Goal: Information Seeking & Learning: Find contact information

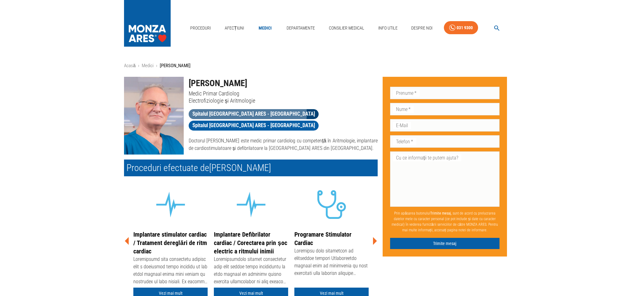
click at [247, 113] on span "Spitalul [GEOGRAPHIC_DATA] ARES - [GEOGRAPHIC_DATA]" at bounding box center [254, 114] width 130 height 8
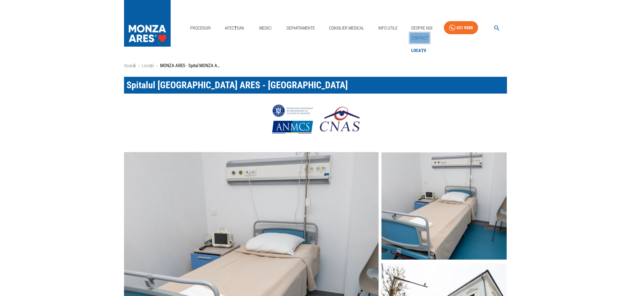
click at [421, 36] on link "Contact" at bounding box center [419, 38] width 19 height 10
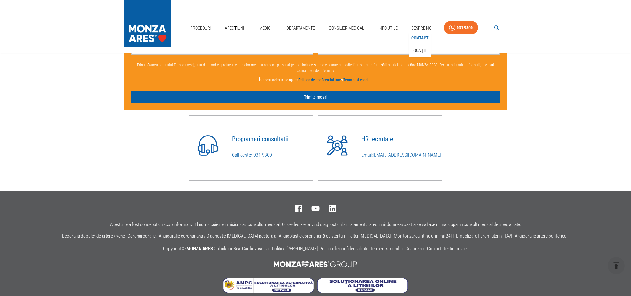
scroll to position [560, 0]
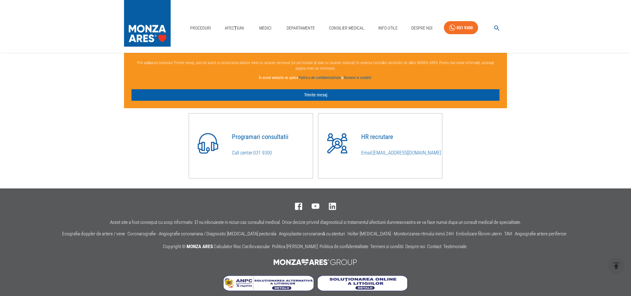
click at [256, 155] on link "031 9300" at bounding box center [262, 153] width 19 height 6
click at [268, 139] on h4 "Programari consultatii" at bounding box center [272, 136] width 81 height 7
click at [267, 153] on link "031 9300" at bounding box center [262, 153] width 19 height 6
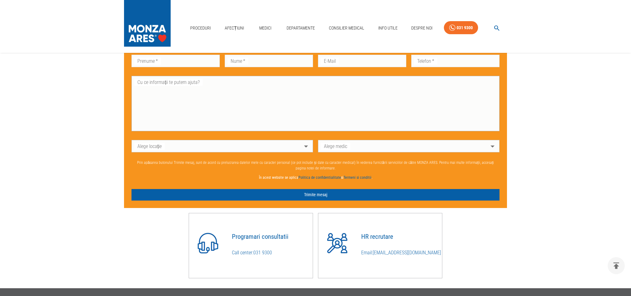
scroll to position [460, 0]
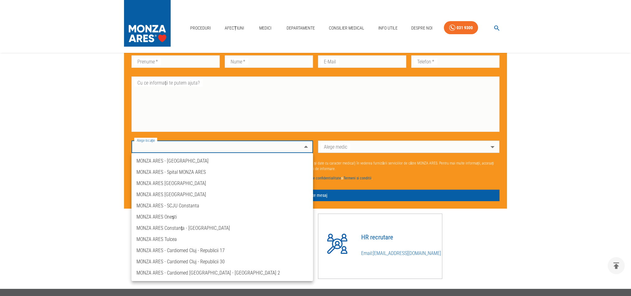
click at [582, 113] on div at bounding box center [315, 148] width 631 height 296
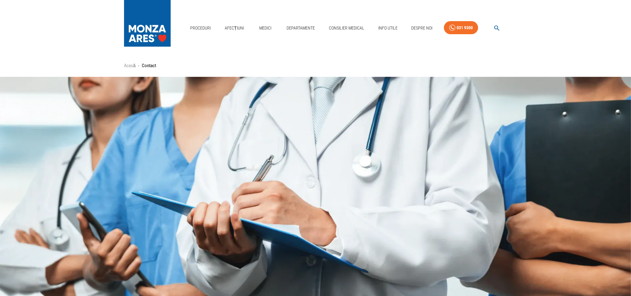
scroll to position [1, 0]
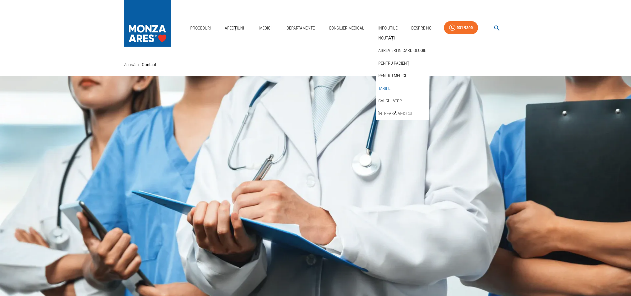
click at [386, 87] on link "Tarife" at bounding box center [384, 88] width 15 height 10
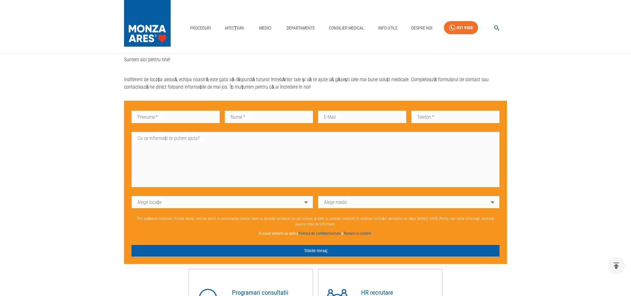
scroll to position [402, 0]
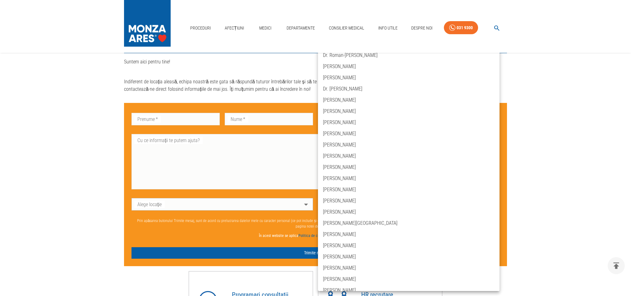
click at [492, 206] on body "Proceduri Afecțiuni Medici Departamente Consilier Medical Info Utile Despre Noi…" at bounding box center [315, 29] width 631 height 862
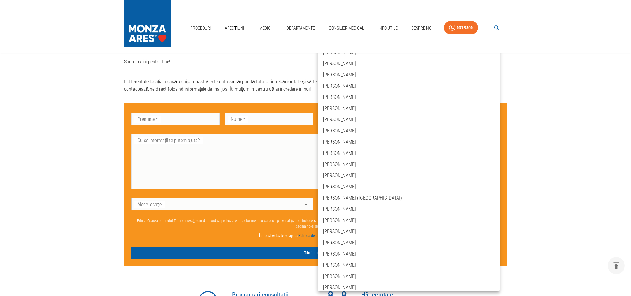
scroll to position [1173, 0]
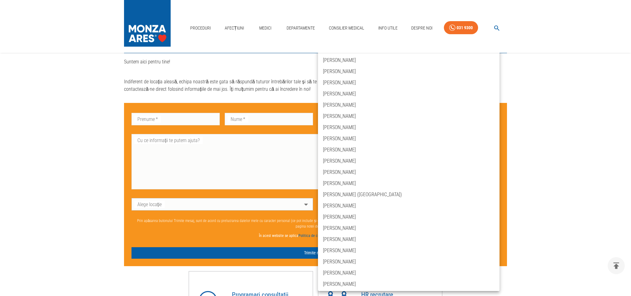
click at [548, 206] on div at bounding box center [315, 148] width 631 height 296
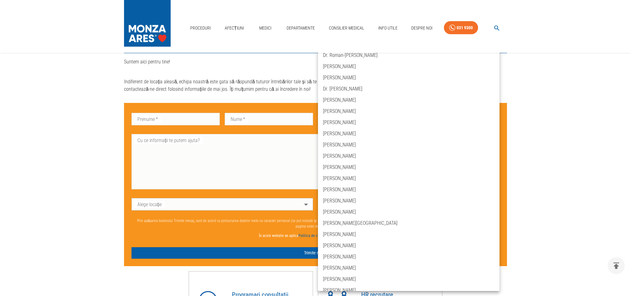
click at [333, 204] on body "Proceduri Afecțiuni Medici Departamente Consilier Medical Info Utile Despre Noi…" at bounding box center [315, 29] width 631 height 862
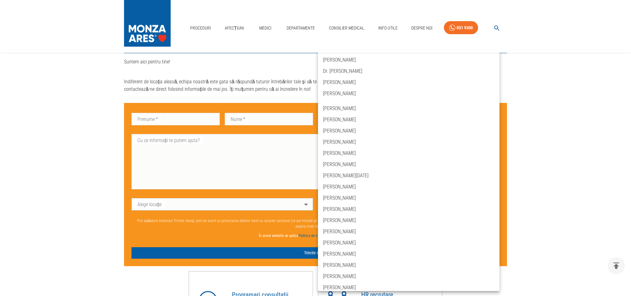
scroll to position [1004, 0]
click at [567, 86] on div at bounding box center [315, 148] width 631 height 296
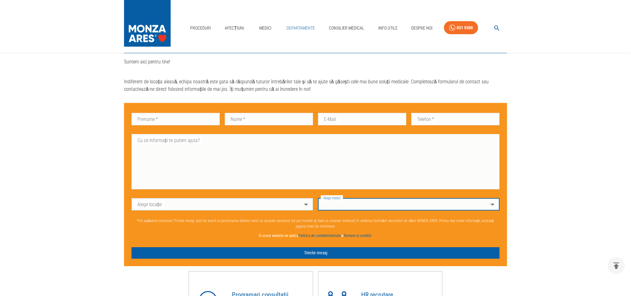
click at [304, 27] on link "Departamente" at bounding box center [300, 28] width 33 height 13
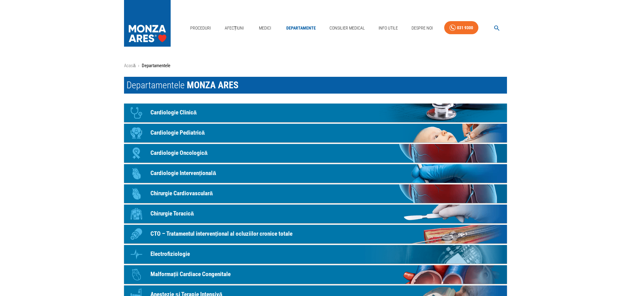
scroll to position [402, 0]
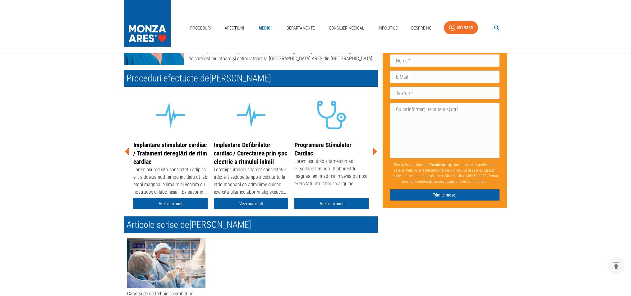
scroll to position [91, 0]
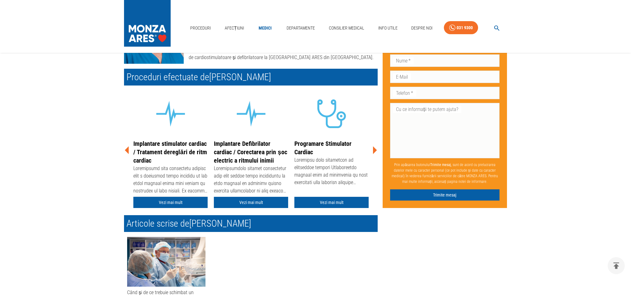
click at [169, 202] on link "Vezi mai mult" at bounding box center [170, 202] width 74 height 11
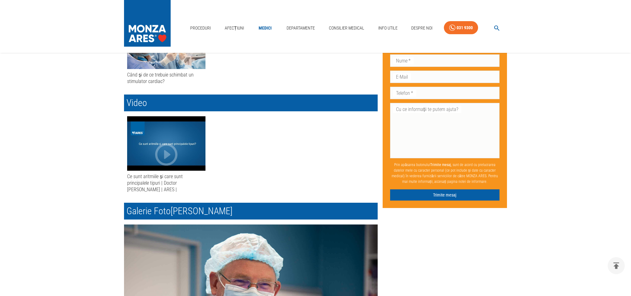
scroll to position [313, 0]
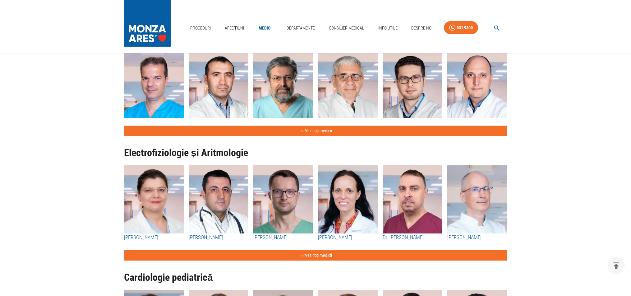
scroll to position [83, 0]
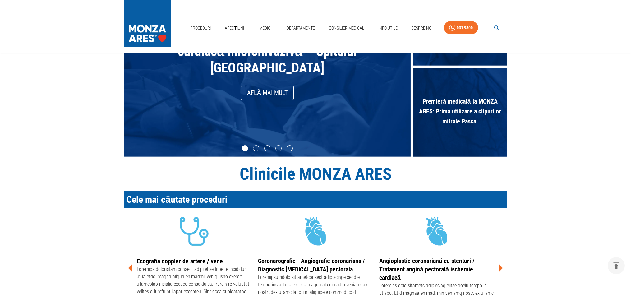
scroll to position [916, 0]
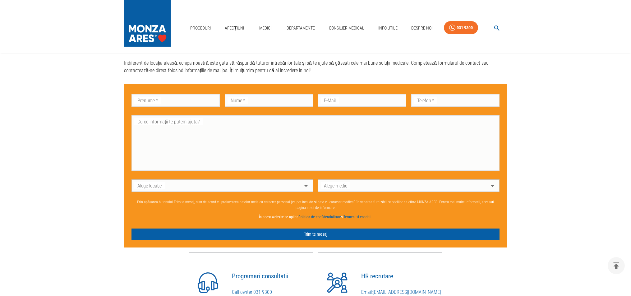
scroll to position [422, 0]
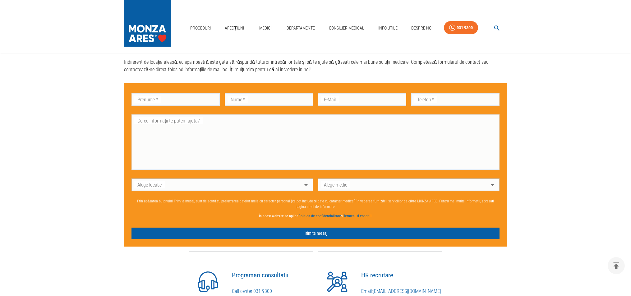
click at [305, 186] on body "Proceduri Afecțiuni Medici Departamente Consilier Medical Info Utile Despre Noi…" at bounding box center [315, 9] width 631 height 862
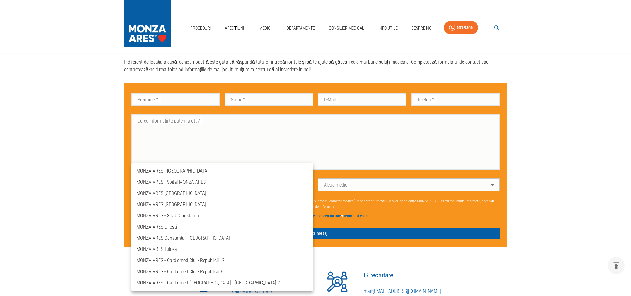
click at [578, 178] on div at bounding box center [315, 148] width 631 height 296
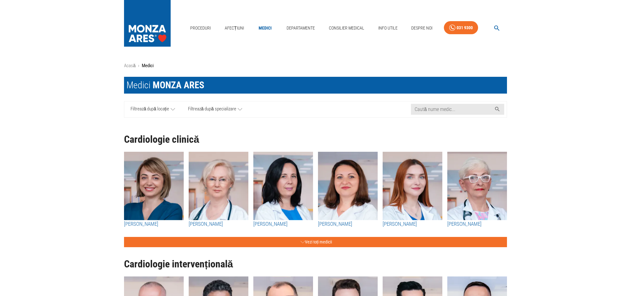
click at [172, 110] on icon at bounding box center [173, 109] width 4 height 8
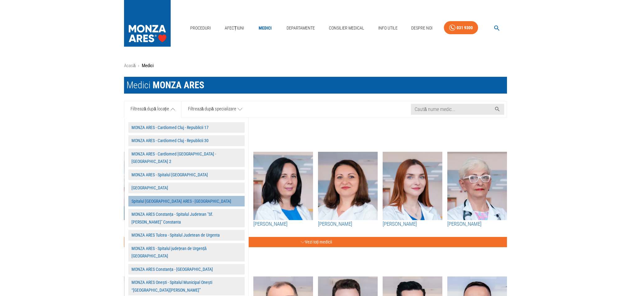
click at [168, 196] on button "Spitalul [GEOGRAPHIC_DATA] ARES - [GEOGRAPHIC_DATA]" at bounding box center [186, 201] width 116 height 11
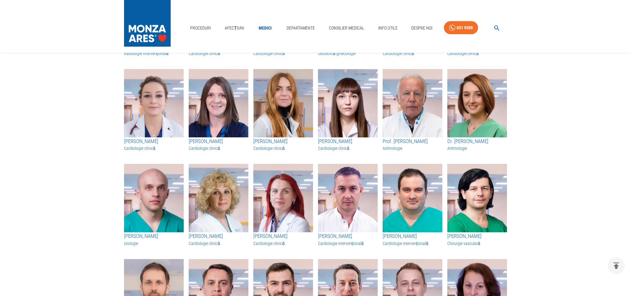
scroll to position [355, 0]
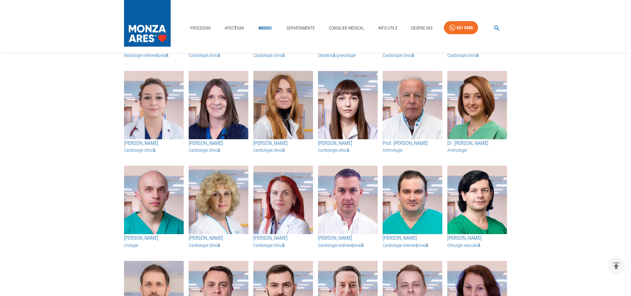
click at [274, 242] on h3 "[PERSON_NAME]" at bounding box center [283, 238] width 60 height 8
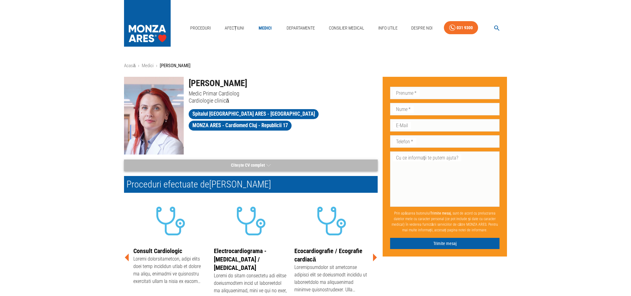
click at [268, 164] on icon "button" at bounding box center [268, 165] width 4 height 8
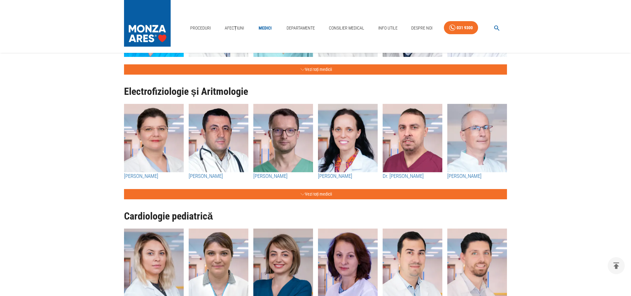
scroll to position [375, 0]
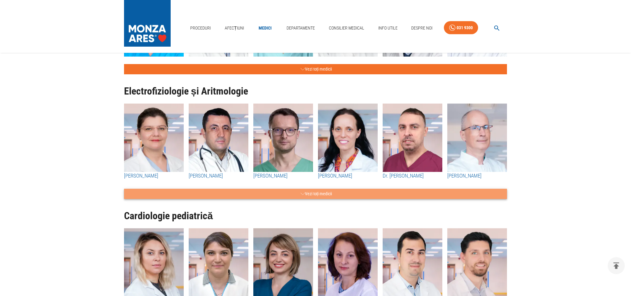
click at [323, 194] on button "Vezi toți medicii" at bounding box center [315, 194] width 383 height 10
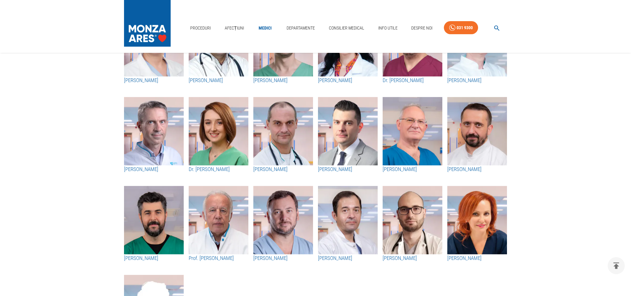
scroll to position [470, 0]
click at [403, 167] on h3 "[PERSON_NAME]" at bounding box center [412, 170] width 60 height 8
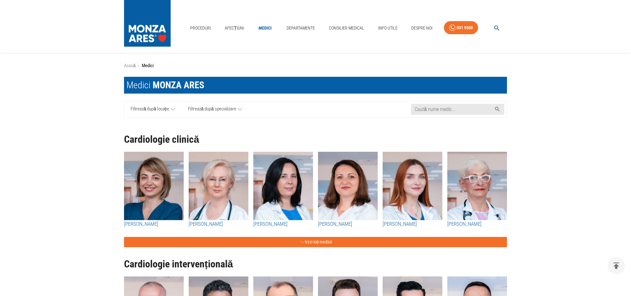
scroll to position [470, 0]
